Goal: Task Accomplishment & Management: Complete application form

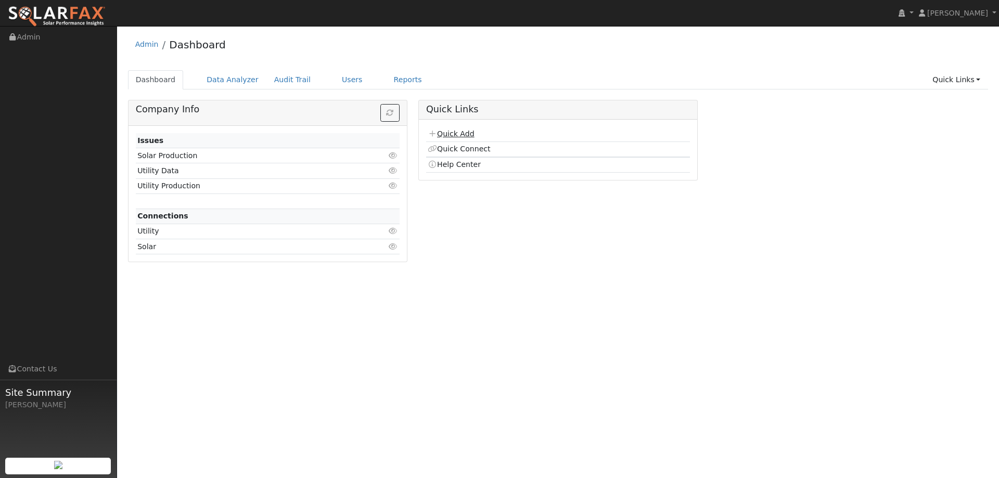
click at [461, 133] on link "Quick Add" at bounding box center [451, 134] width 46 height 8
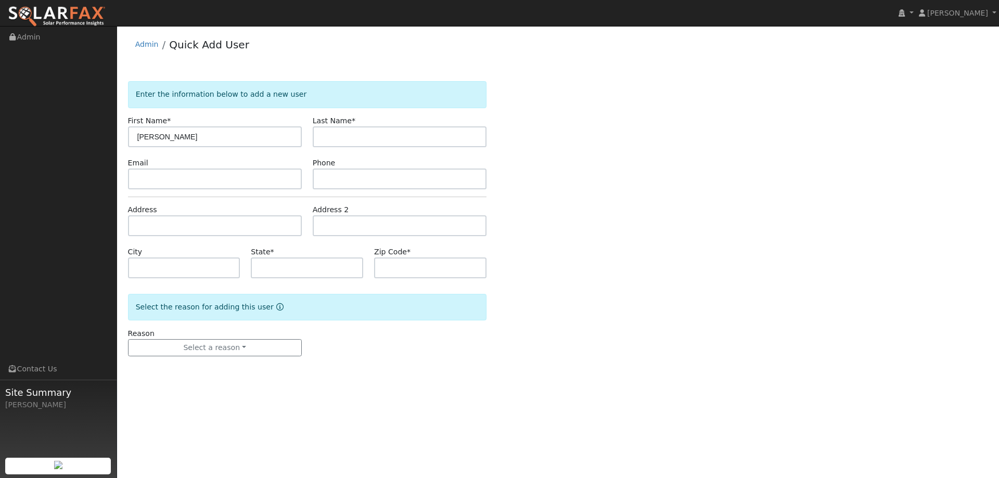
type input "[PERSON_NAME]"
paste input "[EMAIL_ADDRESS][DOMAIN_NAME]"
type input "jigger1981@aol.com"
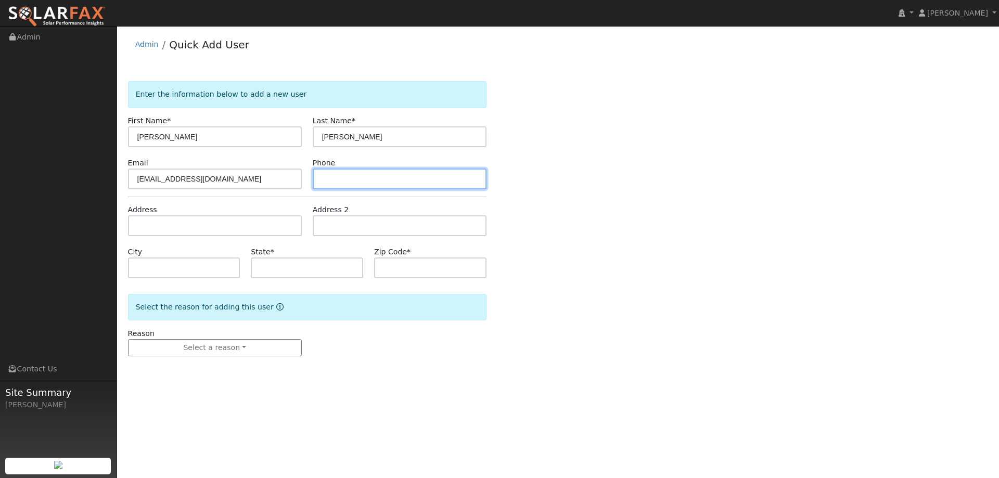
click at [345, 171] on input "text" at bounding box center [400, 179] width 174 height 21
paste input "(520) 979-1953"
type input "(520) 979-1953"
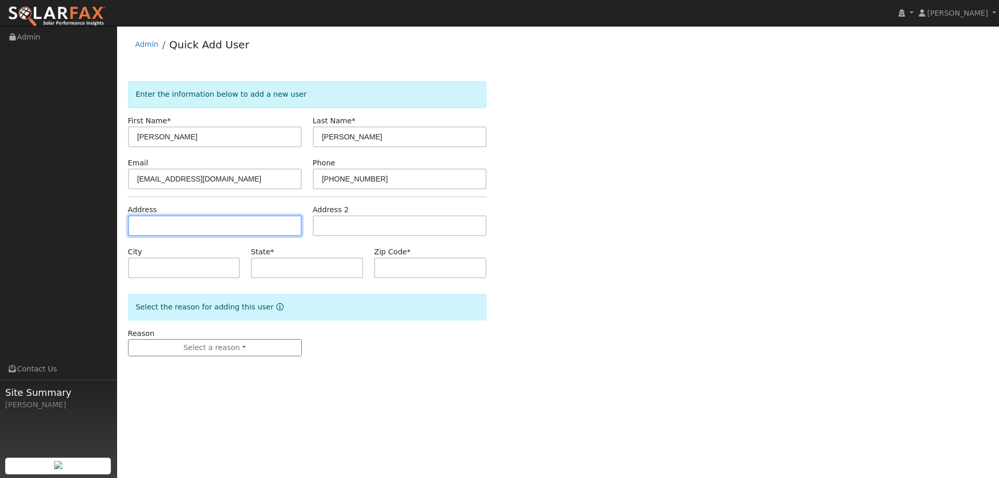
click at [255, 220] on input "text" at bounding box center [215, 225] width 174 height 21
paste input "41929 County Road 27"
type input "41929 County Road 27"
type input "Woodland"
type input "CA"
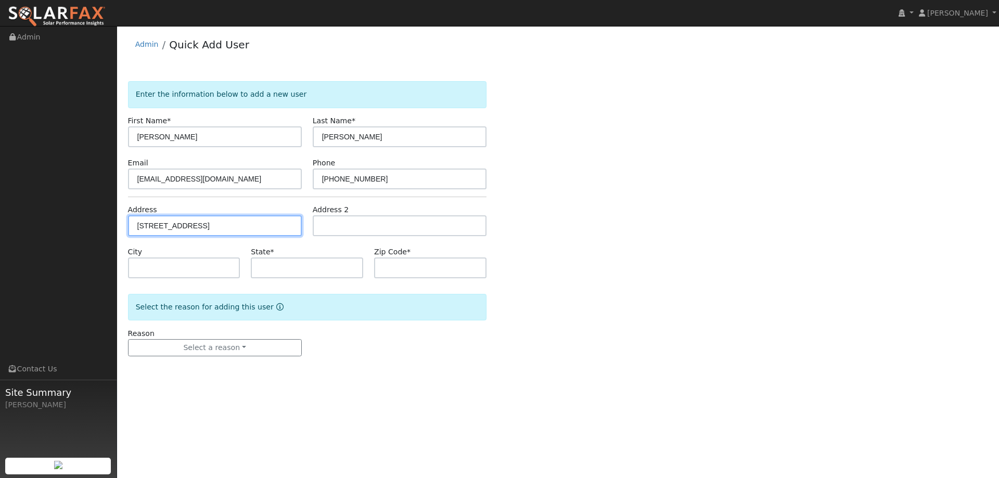
type input "95776"
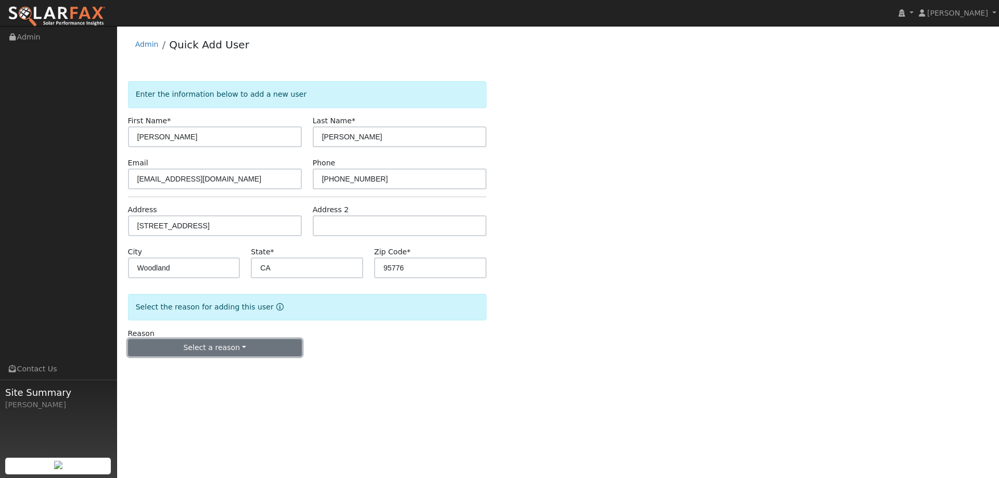
click at [242, 341] on button "Select a reason" at bounding box center [215, 348] width 174 height 18
click at [216, 368] on link "New lead" at bounding box center [185, 369] width 115 height 15
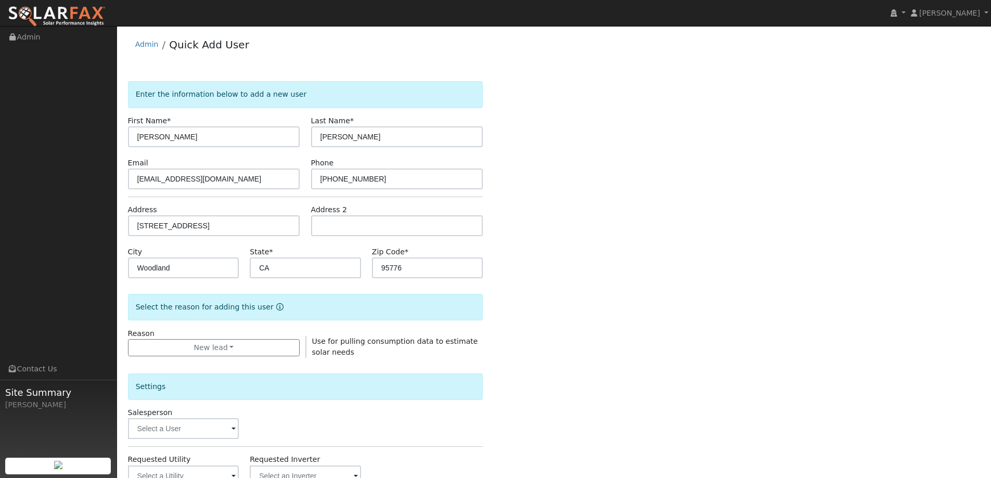
scroll to position [52, 0]
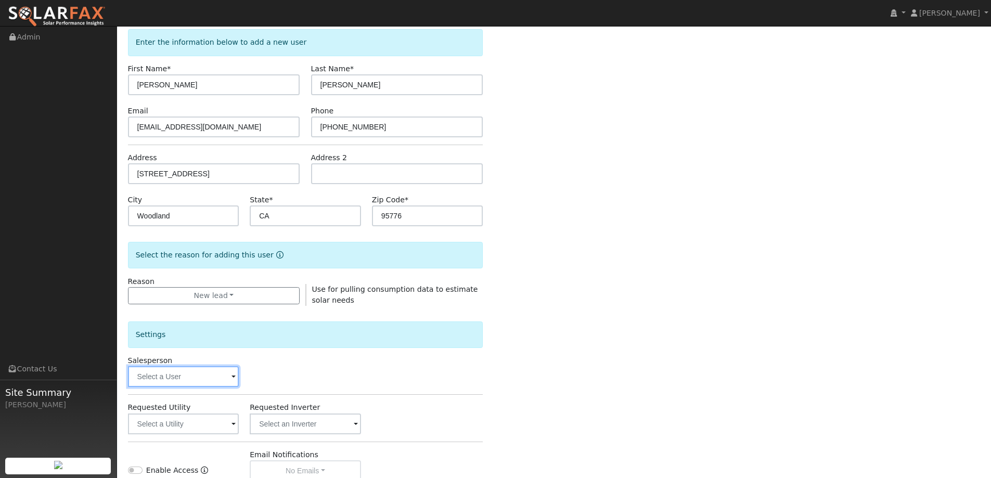
click at [213, 372] on input "text" at bounding box center [183, 376] width 111 height 21
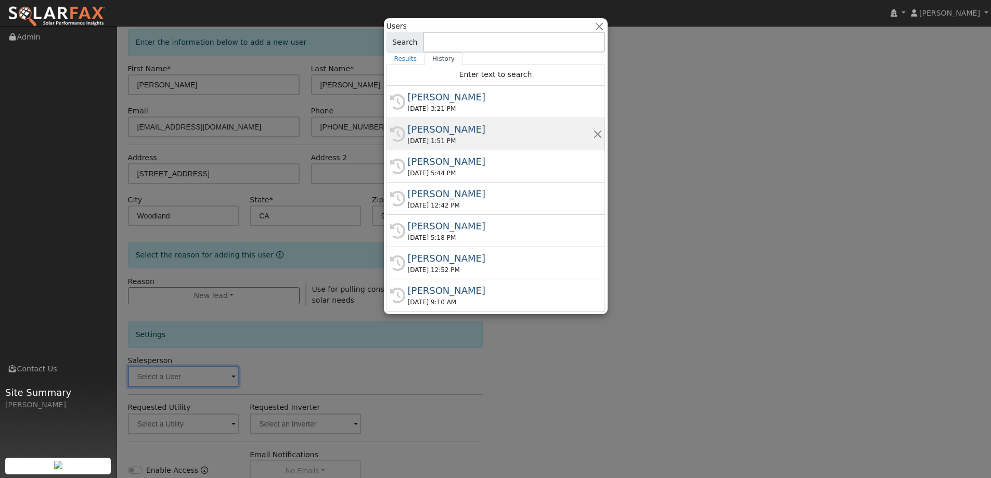
click at [466, 139] on div "08/28/2025 1:51 PM" at bounding box center [500, 140] width 185 height 9
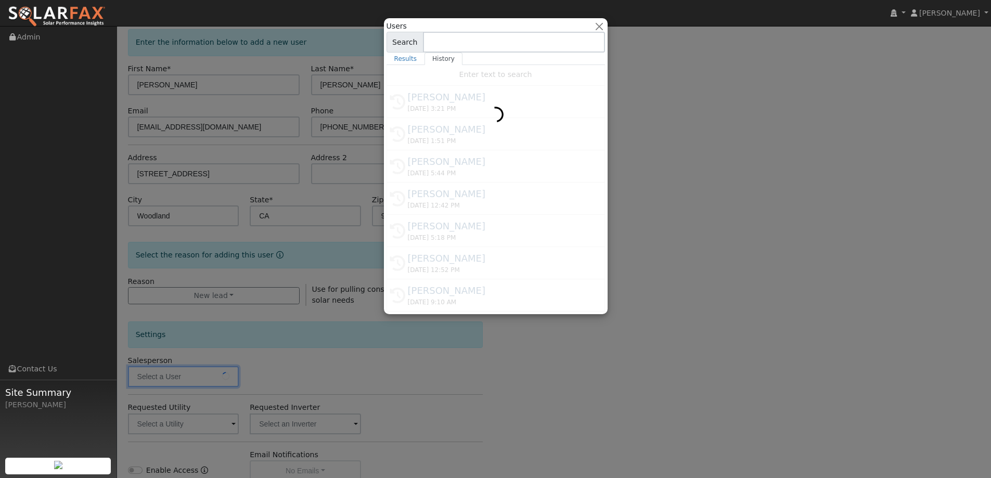
type input "Tory Kelly"
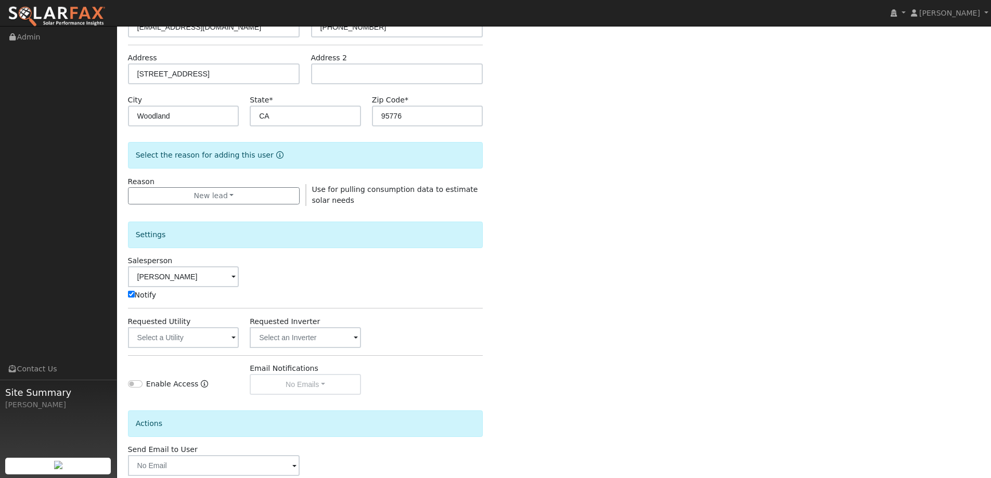
scroll to position [156, 0]
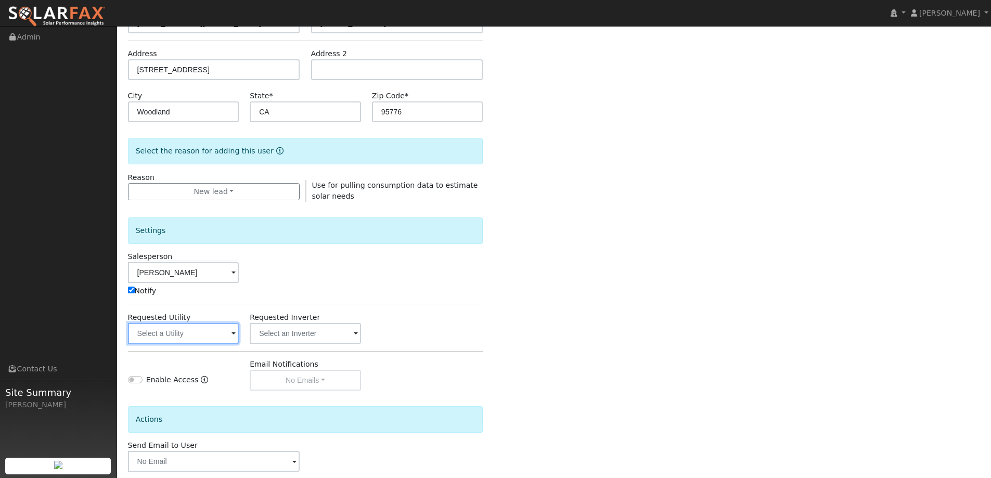
click at [205, 326] on input "text" at bounding box center [183, 333] width 111 height 21
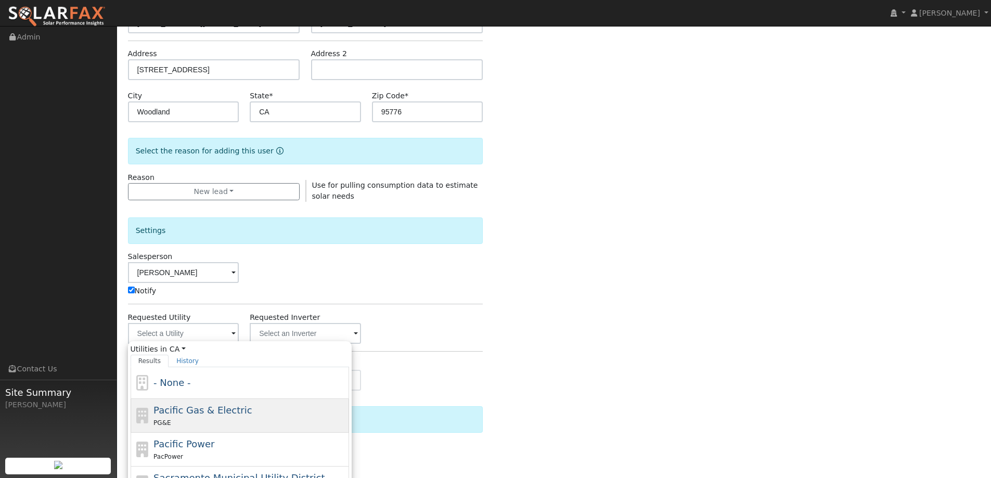
click at [214, 412] on span "Pacific Gas & Electric" at bounding box center [202, 410] width 98 height 11
type input "Pacific Gas & Electric"
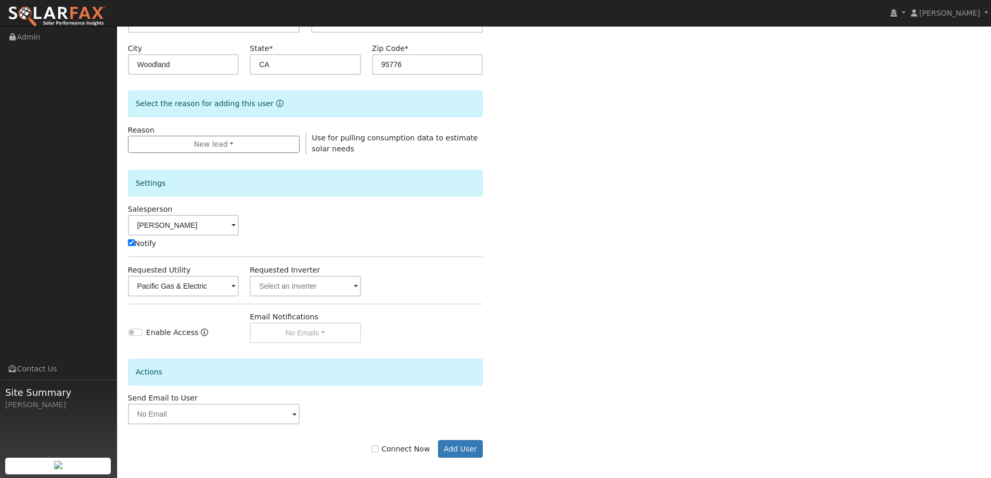
scroll to position [209, 0]
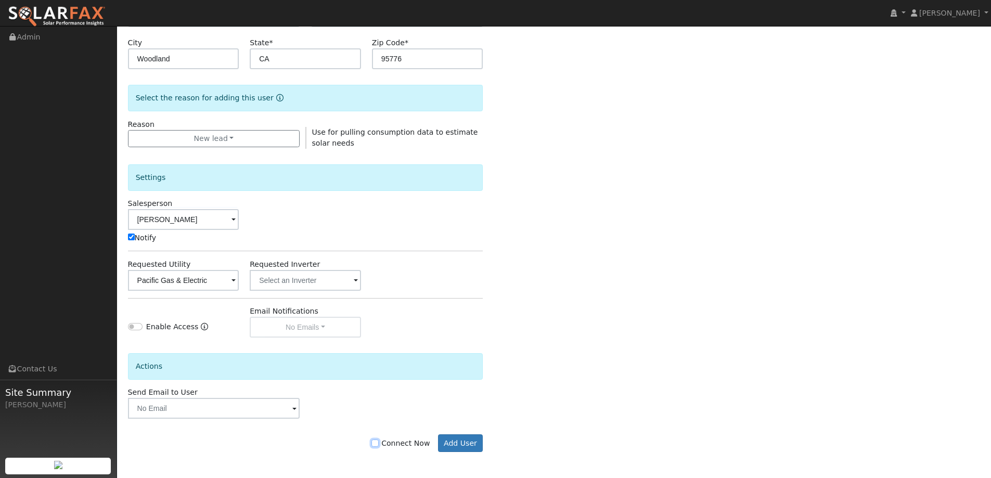
click at [379, 444] on input "Connect Now" at bounding box center [374, 443] width 7 height 7
checkbox input "true"
click at [450, 439] on button "Add User" at bounding box center [460, 443] width 45 height 18
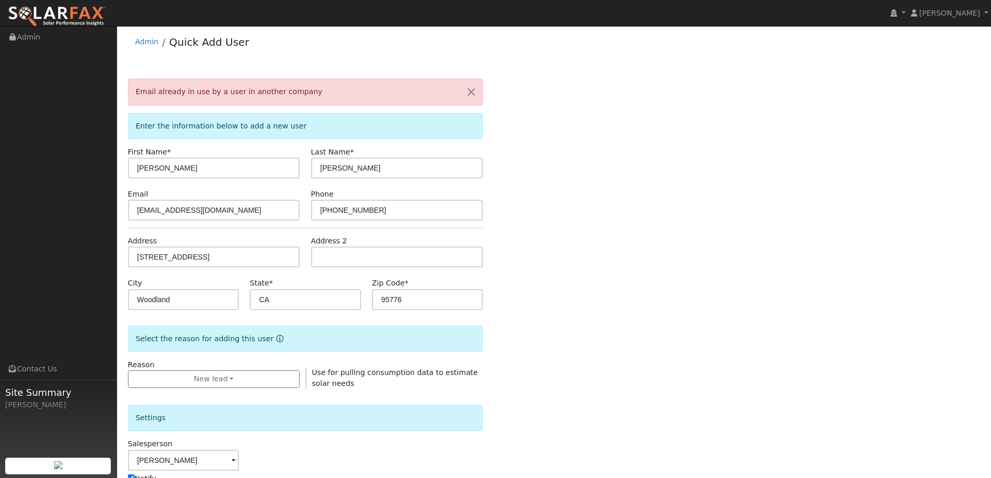
scroll to position [0, 0]
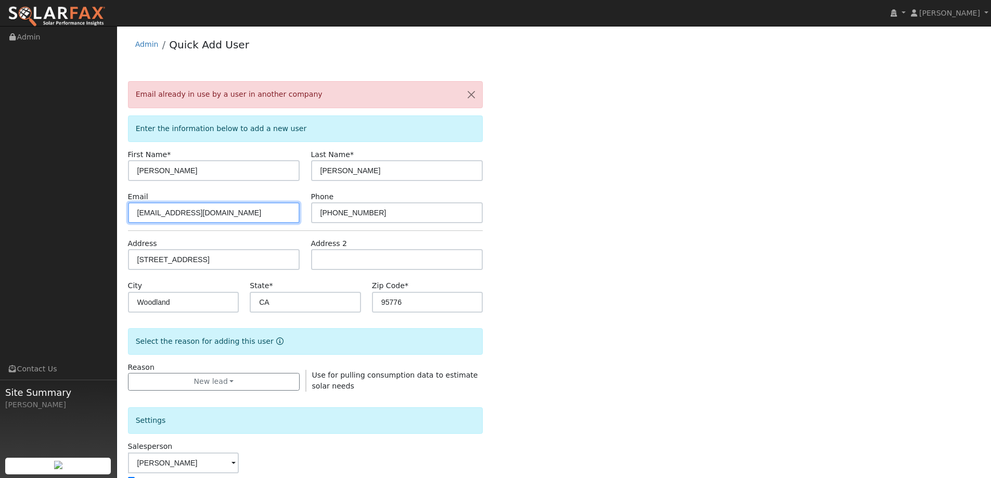
drag, startPoint x: 214, startPoint y: 213, endPoint x: 134, endPoint y: 210, distance: 79.6
click at [134, 210] on input "jigger1981@aol.com" at bounding box center [214, 212] width 172 height 21
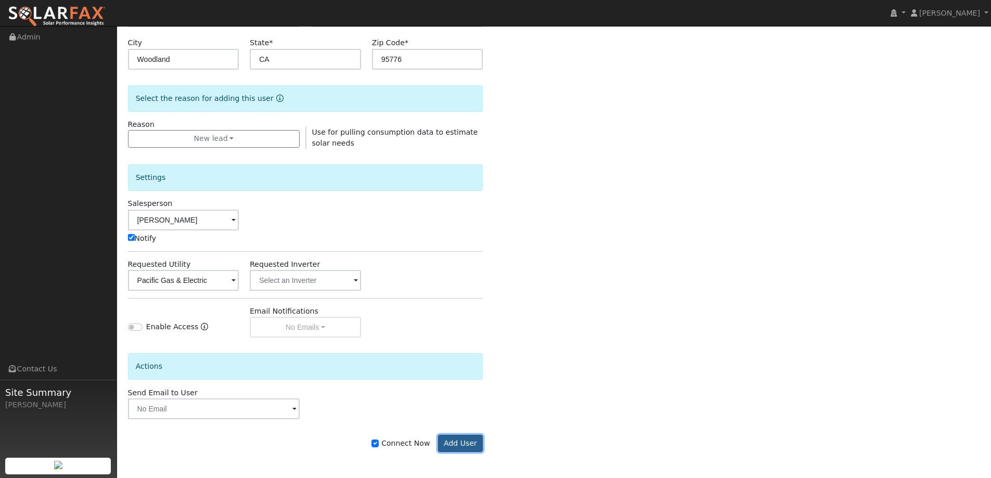
click at [473, 443] on button "Add User" at bounding box center [460, 444] width 45 height 18
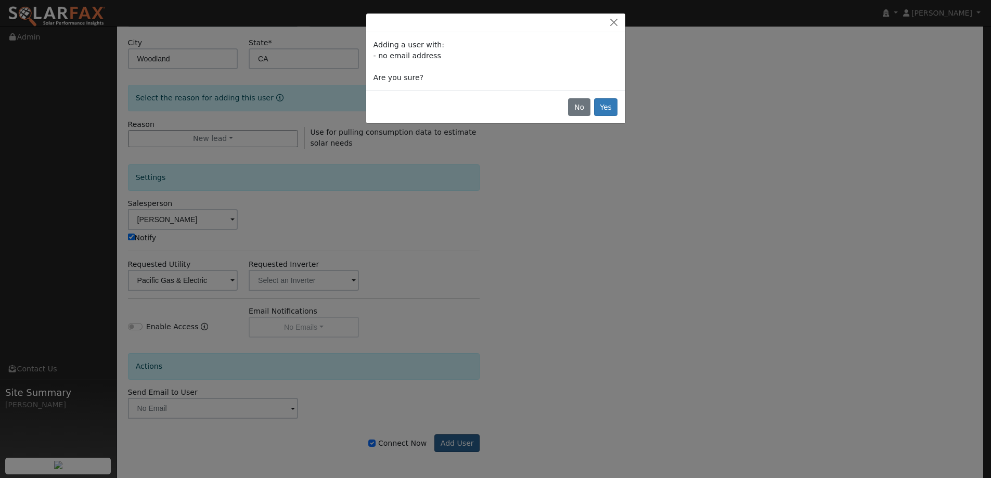
scroll to position [209, 0]
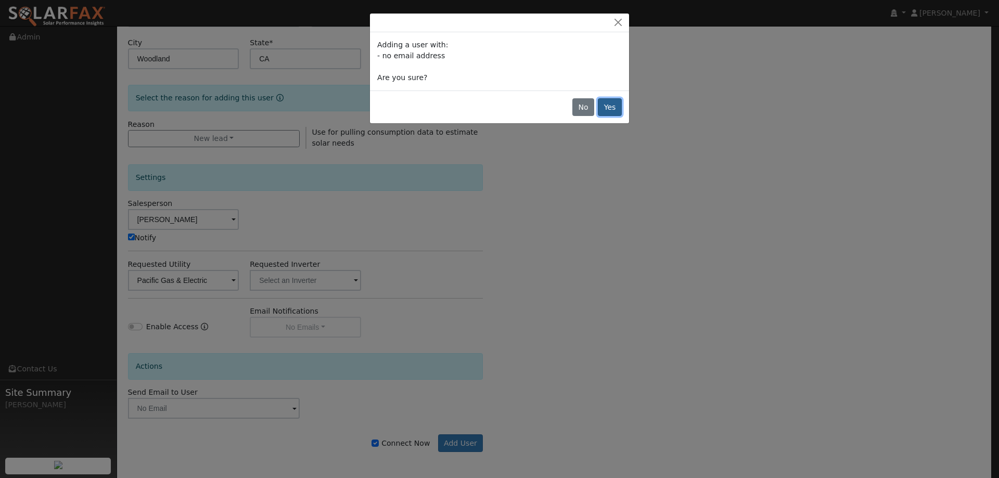
click at [618, 107] on button "Yes" at bounding box center [610, 107] width 24 height 18
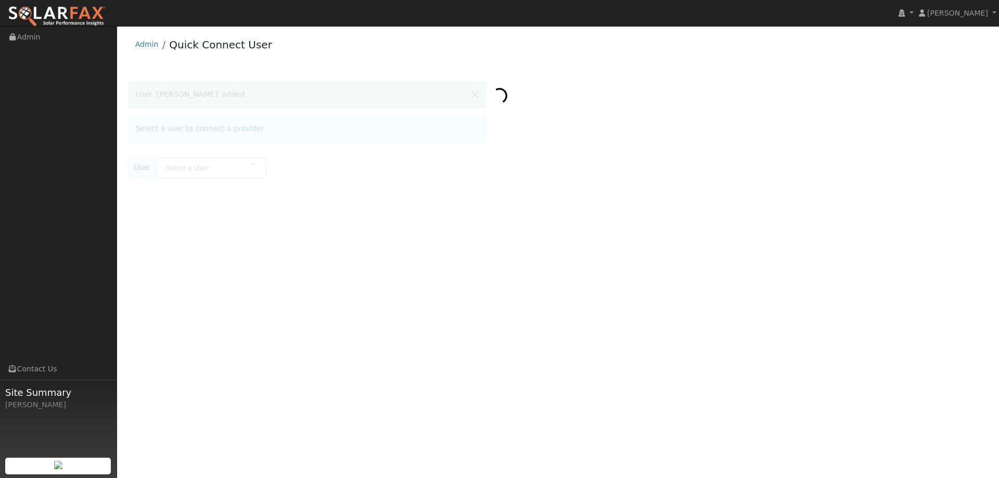
type input "Diane Medlock"
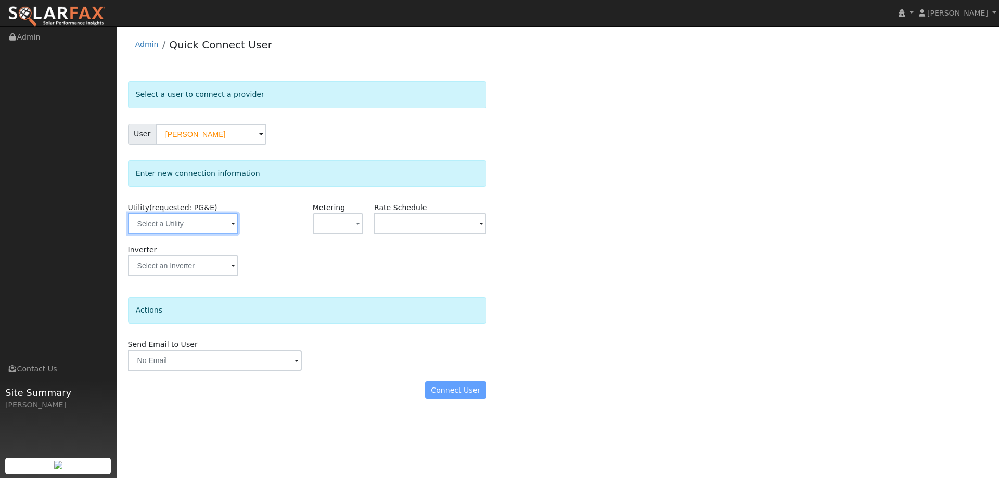
click at [221, 224] on input "text" at bounding box center [183, 223] width 110 height 21
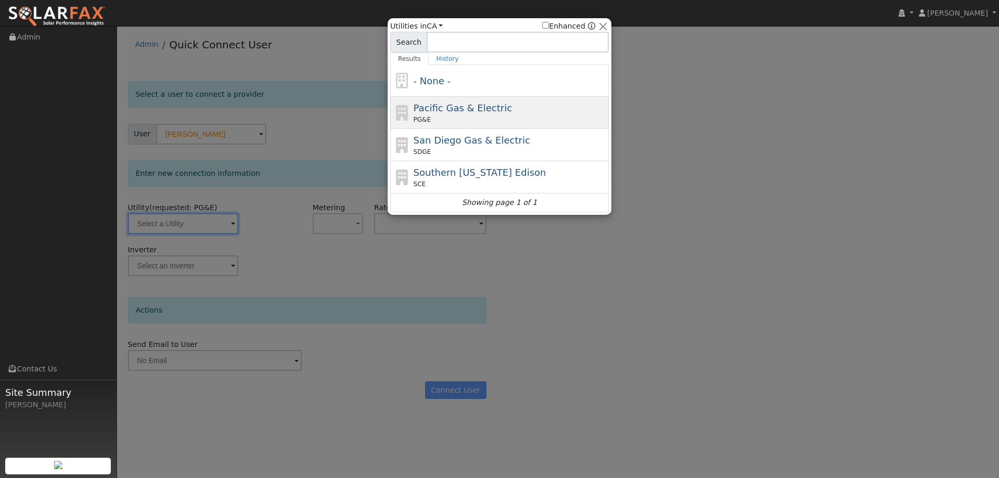
click at [464, 113] on span "Pacific Gas & Electric" at bounding box center [462, 107] width 98 height 11
type input "PG&E"
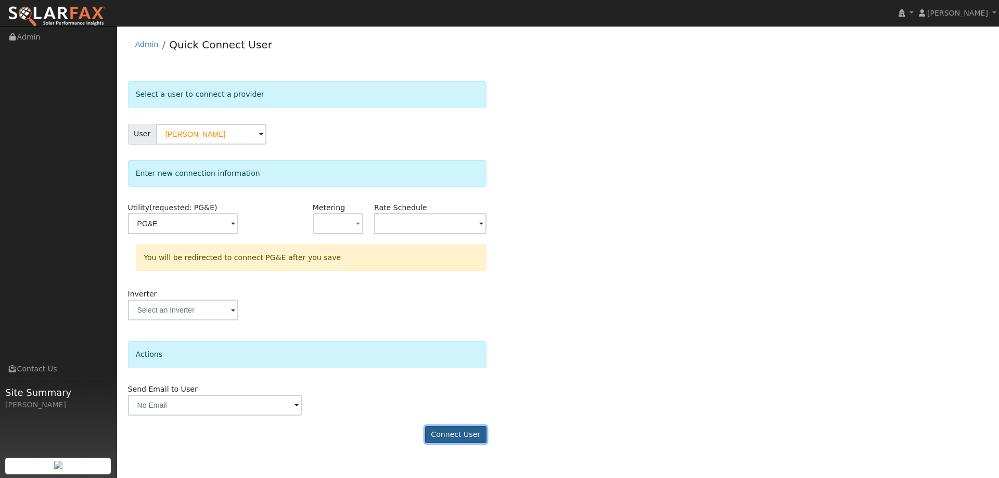
click at [434, 431] on button "Connect User" at bounding box center [455, 435] width 61 height 18
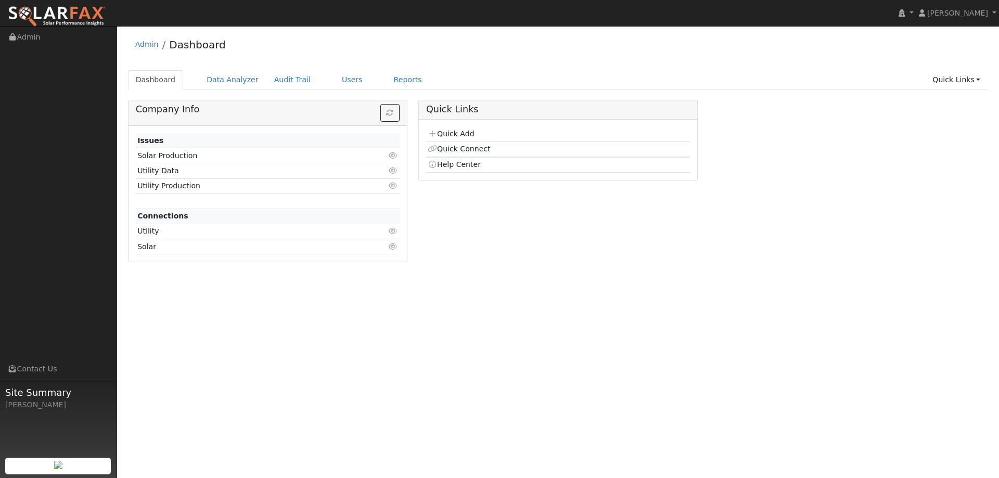
click at [459, 143] on td "Quick Connect" at bounding box center [558, 149] width 264 height 16
click at [459, 145] on link "Quick Connect" at bounding box center [459, 149] width 62 height 8
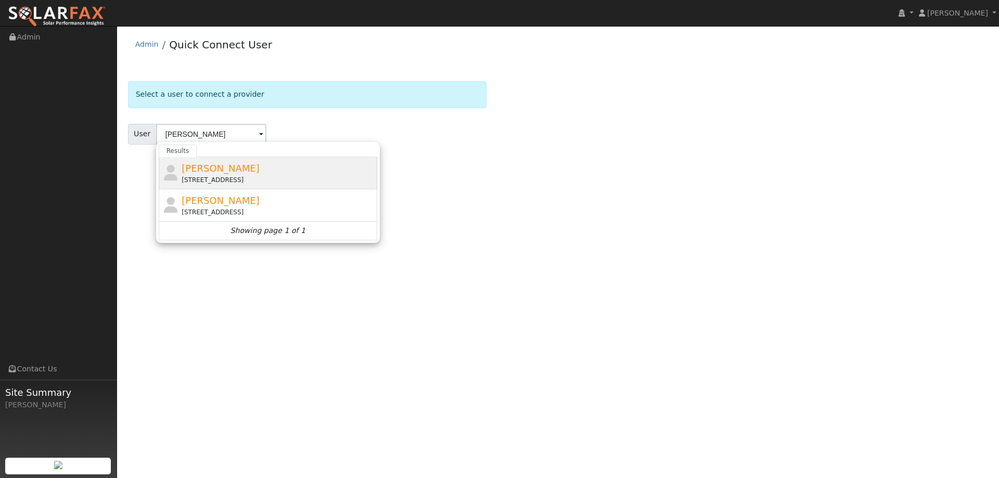
click at [241, 173] on span "[PERSON_NAME]" at bounding box center [221, 168] width 78 height 11
type input "[PERSON_NAME]"
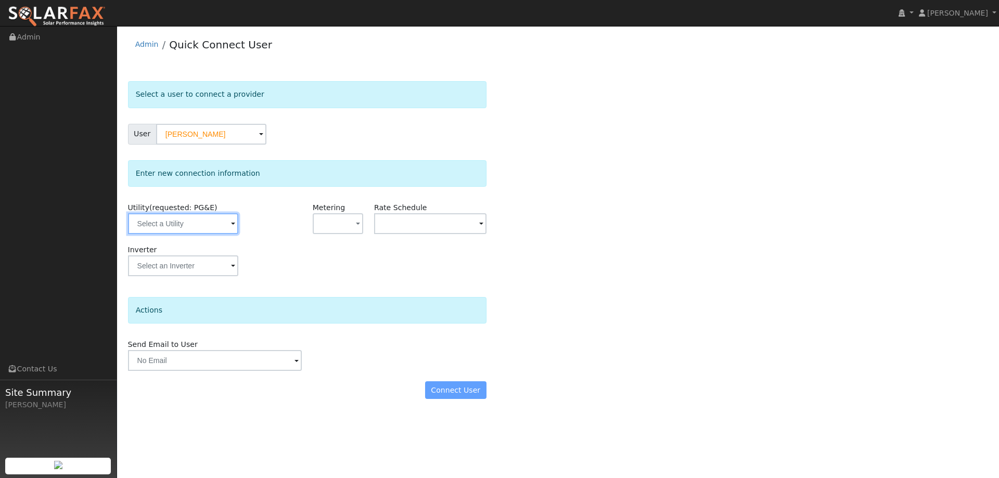
click at [220, 225] on input "text" at bounding box center [183, 223] width 110 height 21
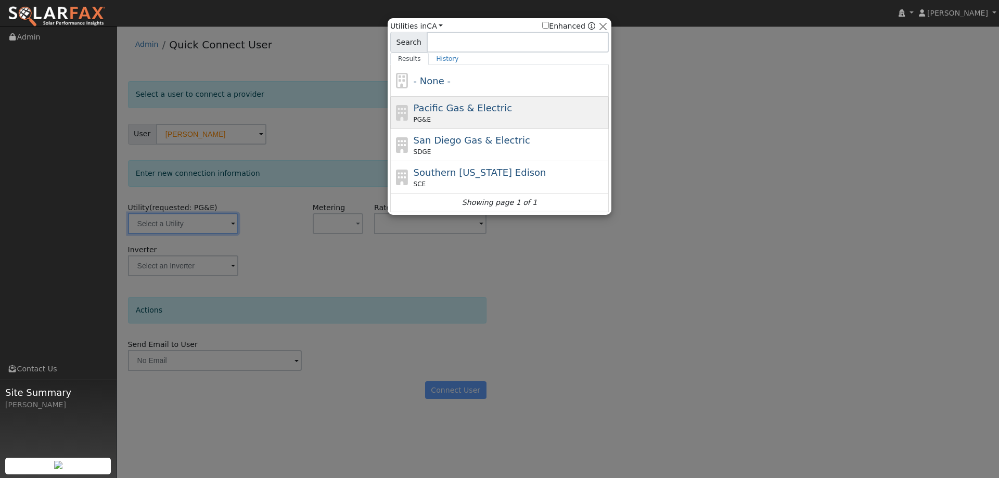
click at [423, 119] on span "PG&E" at bounding box center [421, 119] width 17 height 9
type input "PG&E"
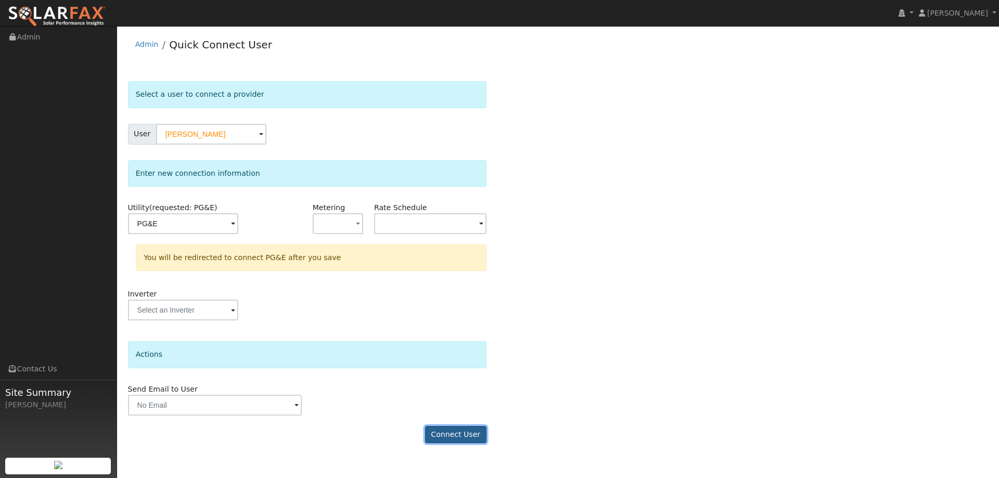
click at [458, 426] on button "Connect User" at bounding box center [455, 435] width 61 height 18
